Goal: Transaction & Acquisition: Purchase product/service

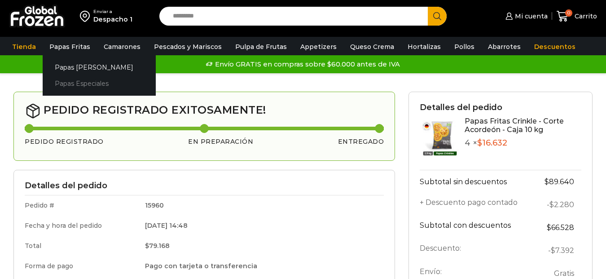
click at [83, 79] on link "Papas Especiales" at bounding box center [99, 83] width 113 height 17
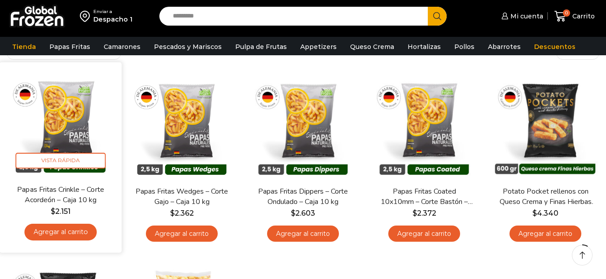
scroll to position [90, 0]
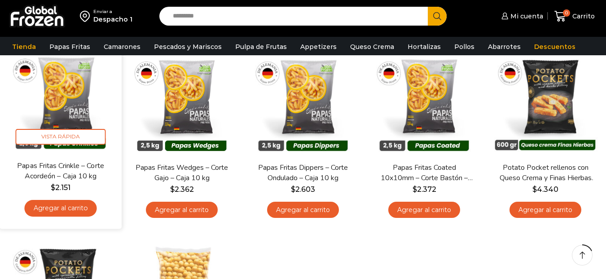
click at [65, 207] on link "Agregar al carrito" at bounding box center [60, 208] width 72 height 17
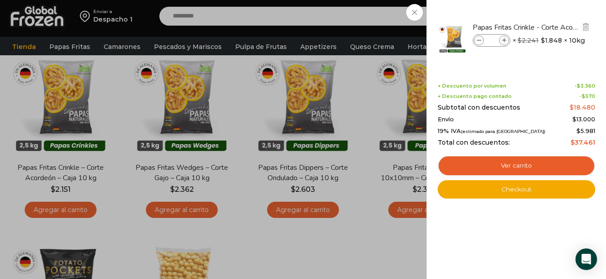
click at [502, 39] on icon at bounding box center [504, 40] width 5 height 5
type input "*"
click at [518, 188] on link "Checkout" at bounding box center [515, 189] width 157 height 19
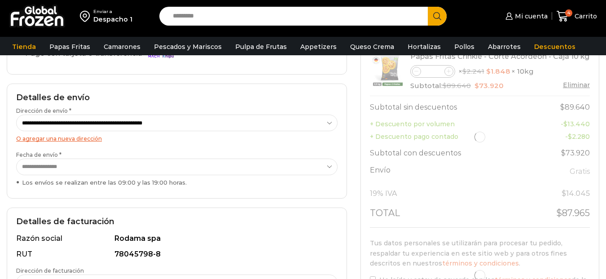
scroll to position [90, 0]
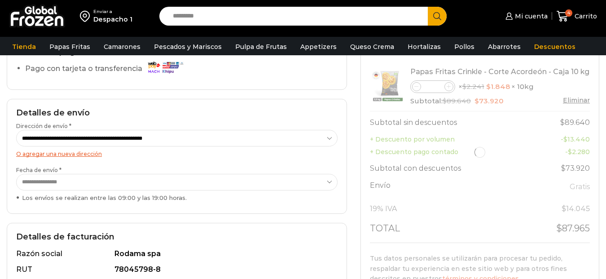
select select "*"
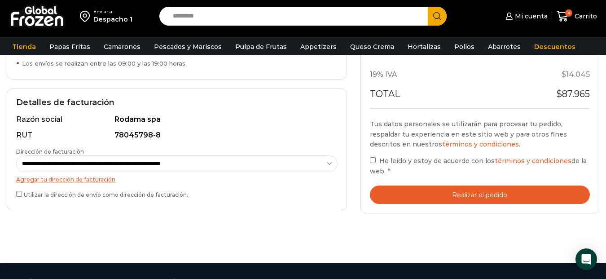
scroll to position [224, 0]
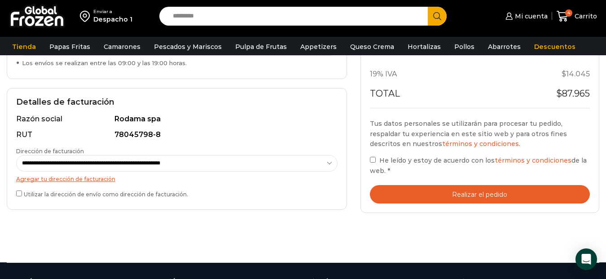
click at [444, 194] on button "Realizar el pedido" at bounding box center [480, 194] width 220 height 18
